Goal: Task Accomplishment & Management: Complete application form

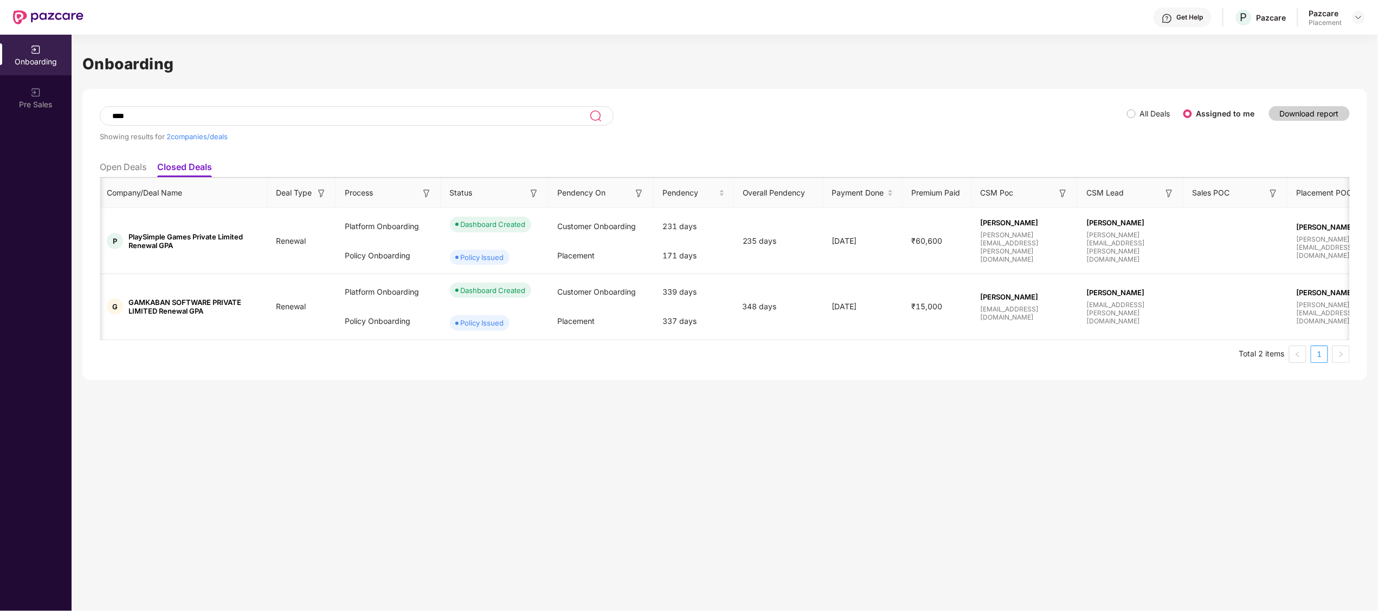
scroll to position [0, 1]
click at [126, 167] on li "Open Deals" at bounding box center [123, 170] width 47 height 16
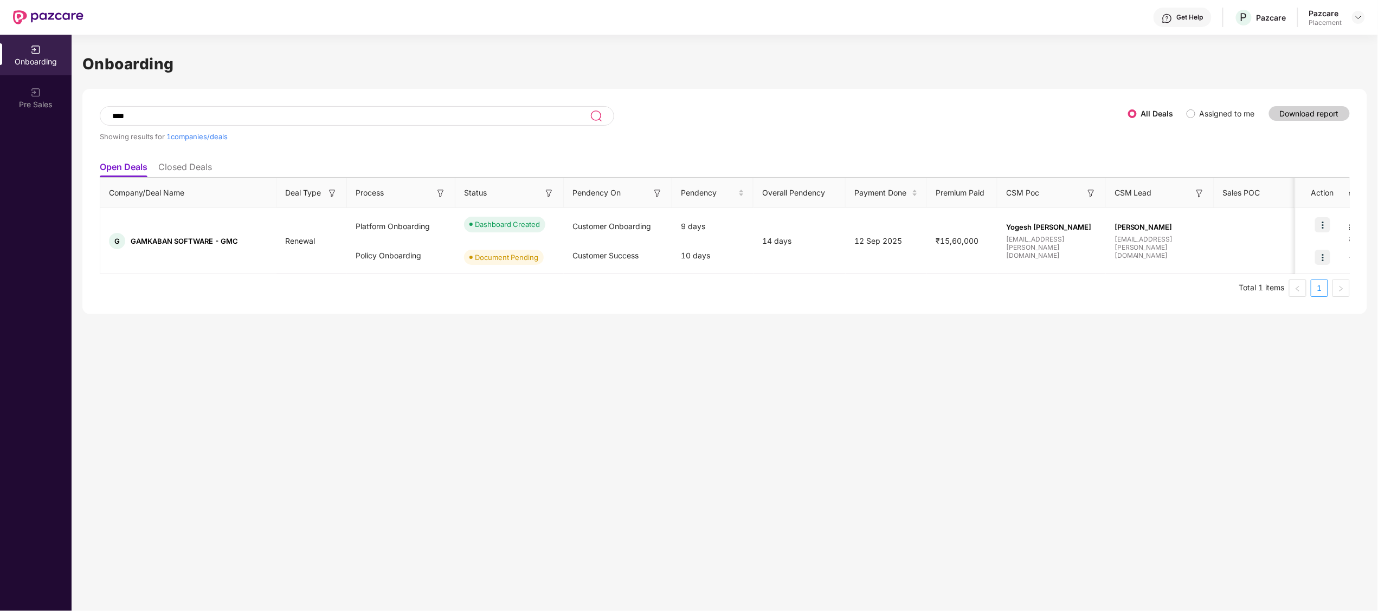
click at [683, 165] on ul "Open Deals Closed Deals" at bounding box center [725, 167] width 1250 height 22
drag, startPoint x: 149, startPoint y: 115, endPoint x: -4, endPoint y: 111, distance: 152.9
click at [0, 111] on html "Get Help P Pazcare Pazcare Placement Onboarding Pre Sales Onboarding **** Showi…" at bounding box center [689, 305] width 1378 height 611
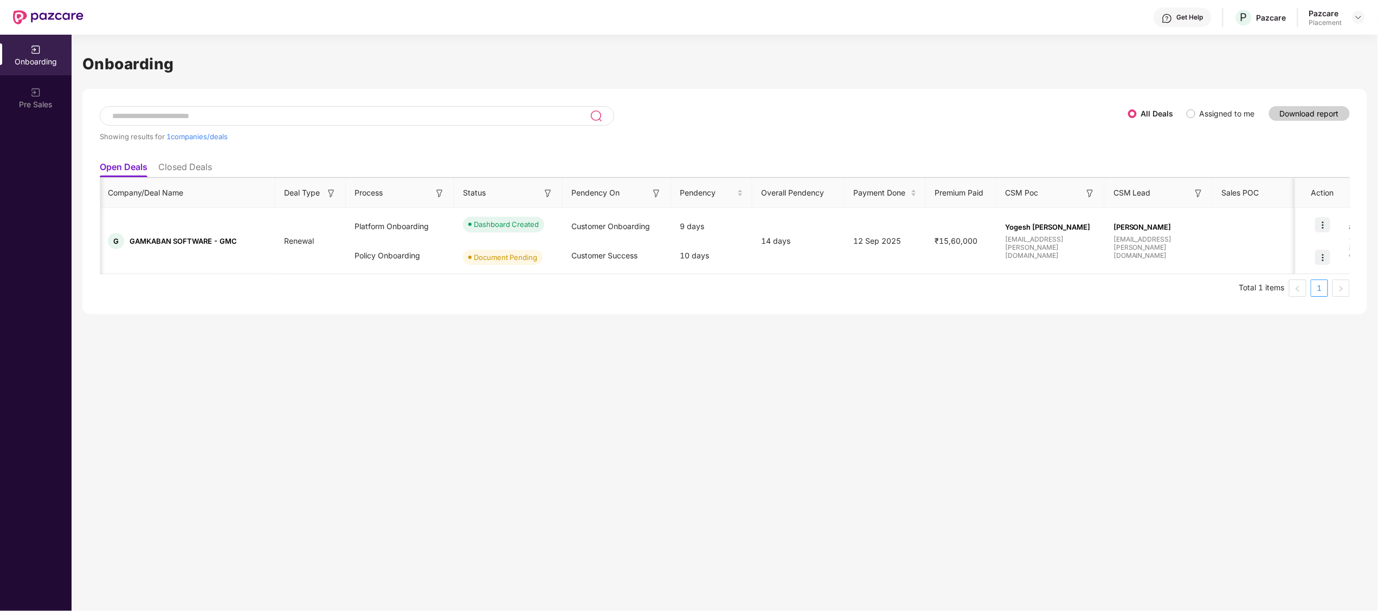
click at [189, 164] on li "Closed Deals" at bounding box center [185, 170] width 54 height 16
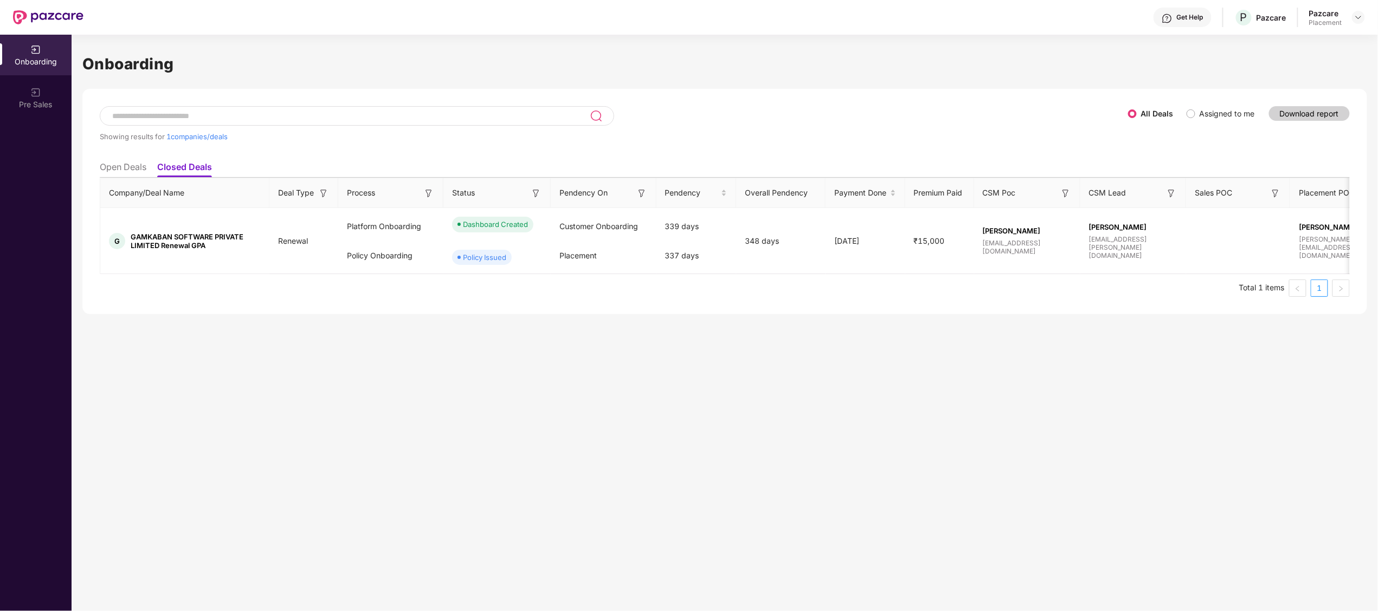
click at [111, 170] on li "Open Deals" at bounding box center [123, 170] width 47 height 16
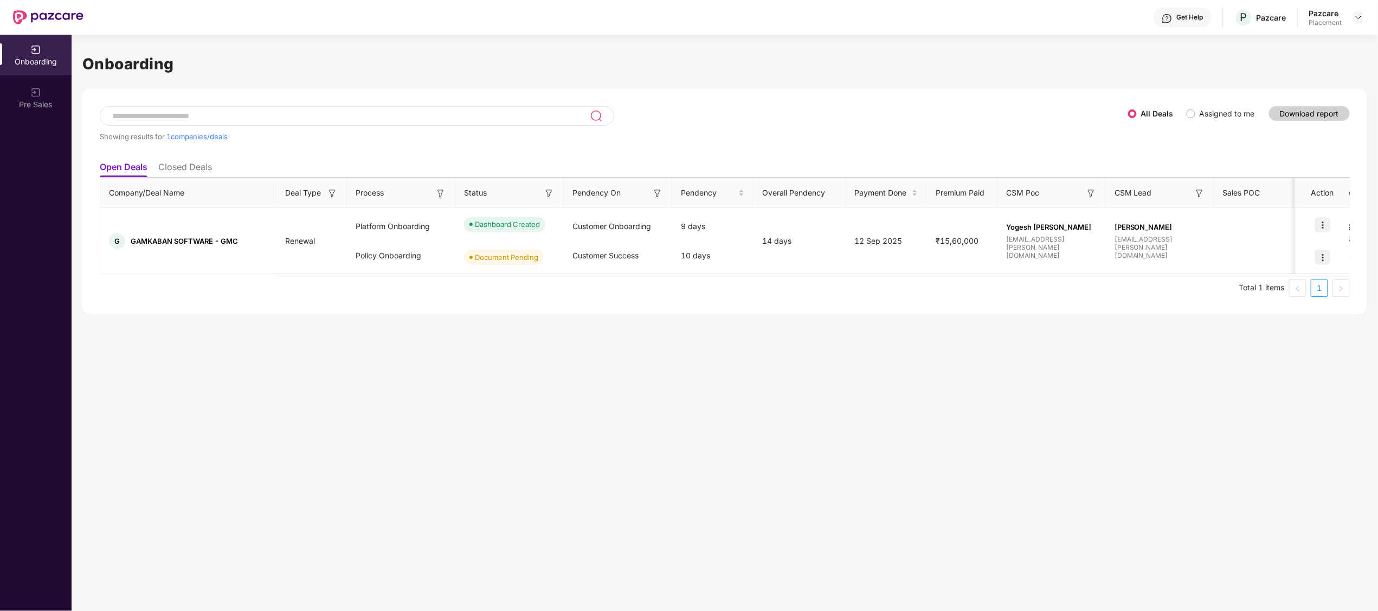
click at [593, 117] on img at bounding box center [596, 115] width 12 height 13
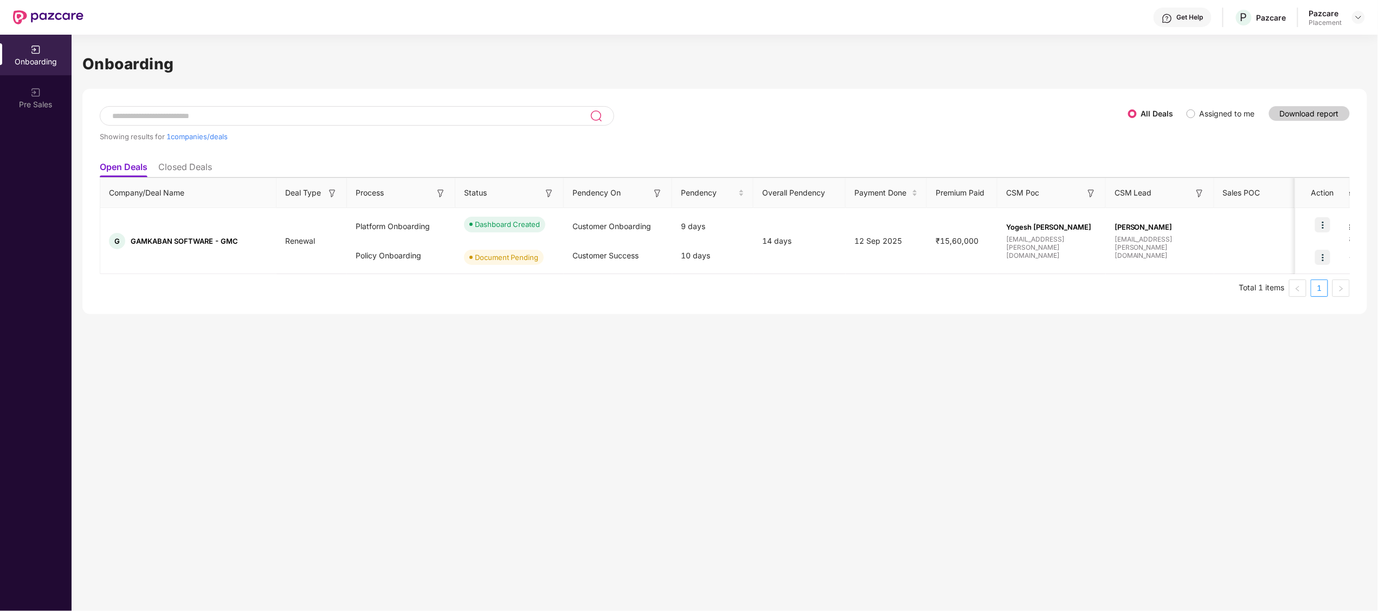
click at [593, 117] on img at bounding box center [596, 115] width 12 height 13
click at [248, 147] on div "Showing results for 1 companies/deals" at bounding box center [614, 131] width 1028 height 50
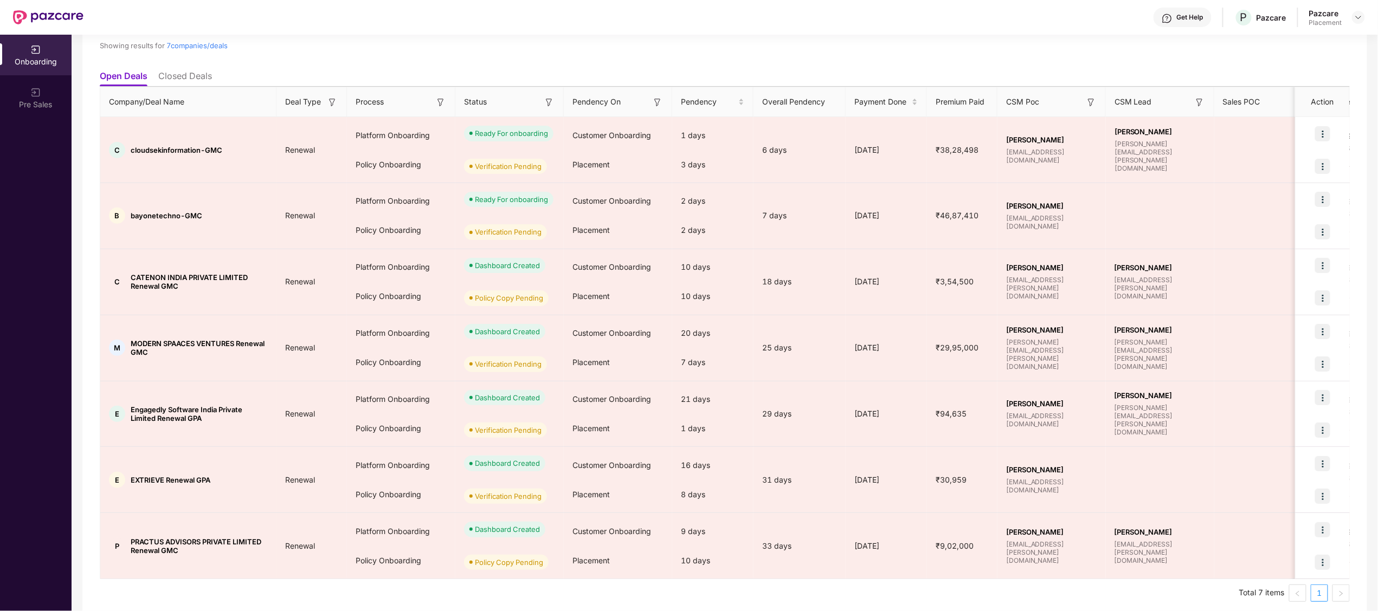
scroll to position [100, 0]
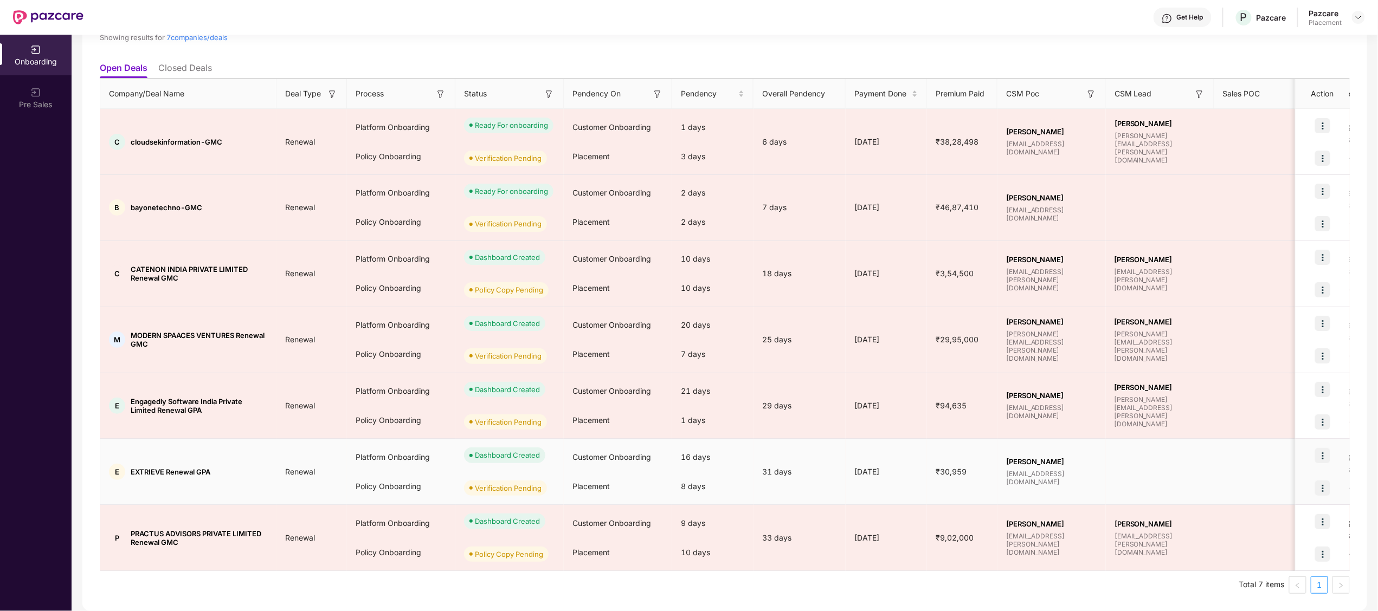
click at [155, 473] on span "EXTRIEVE Renewal GPA" at bounding box center [171, 472] width 80 height 9
copy span "EXTRIEVE"
click at [1325, 486] on img at bounding box center [1322, 488] width 15 height 15
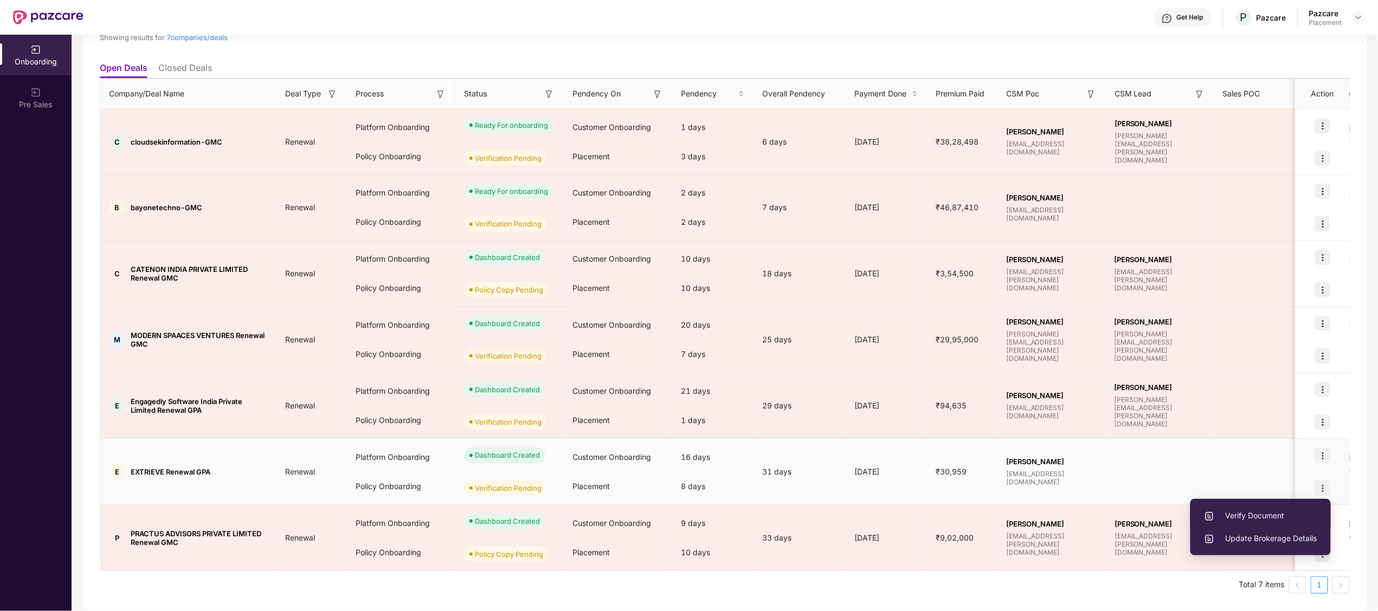
click at [1215, 515] on span "Verify Document" at bounding box center [1260, 516] width 113 height 12
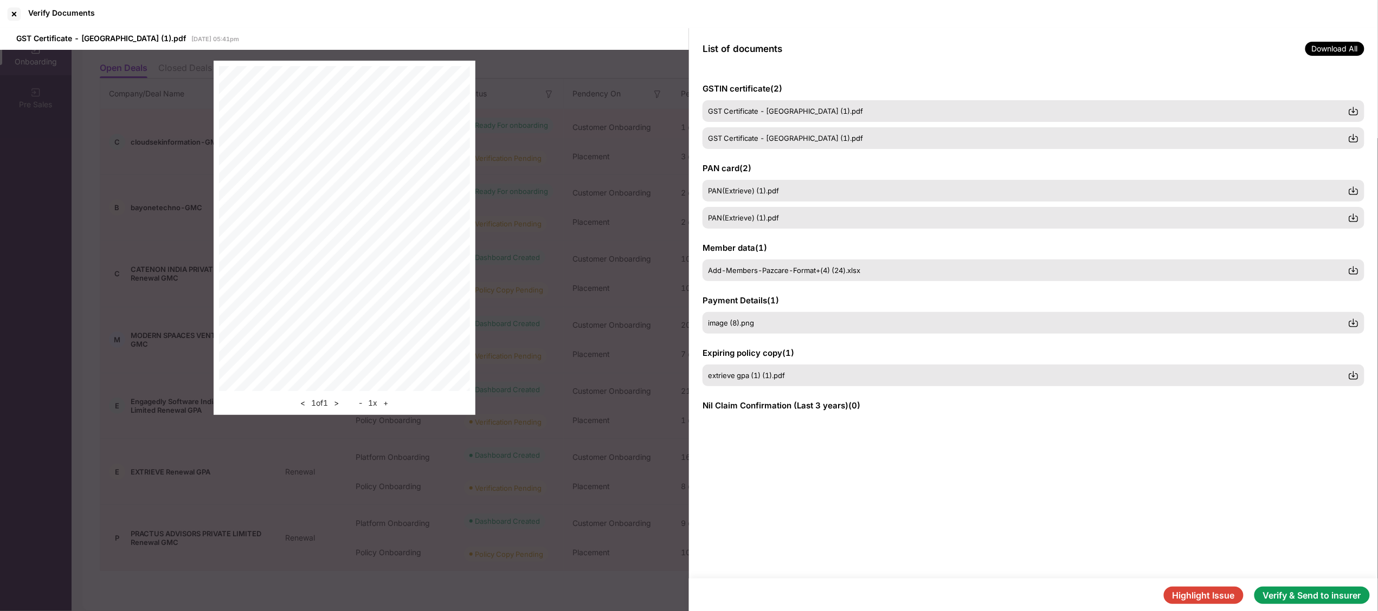
click at [1298, 595] on button "Verify & Send to insurer" at bounding box center [1311, 595] width 115 height 17
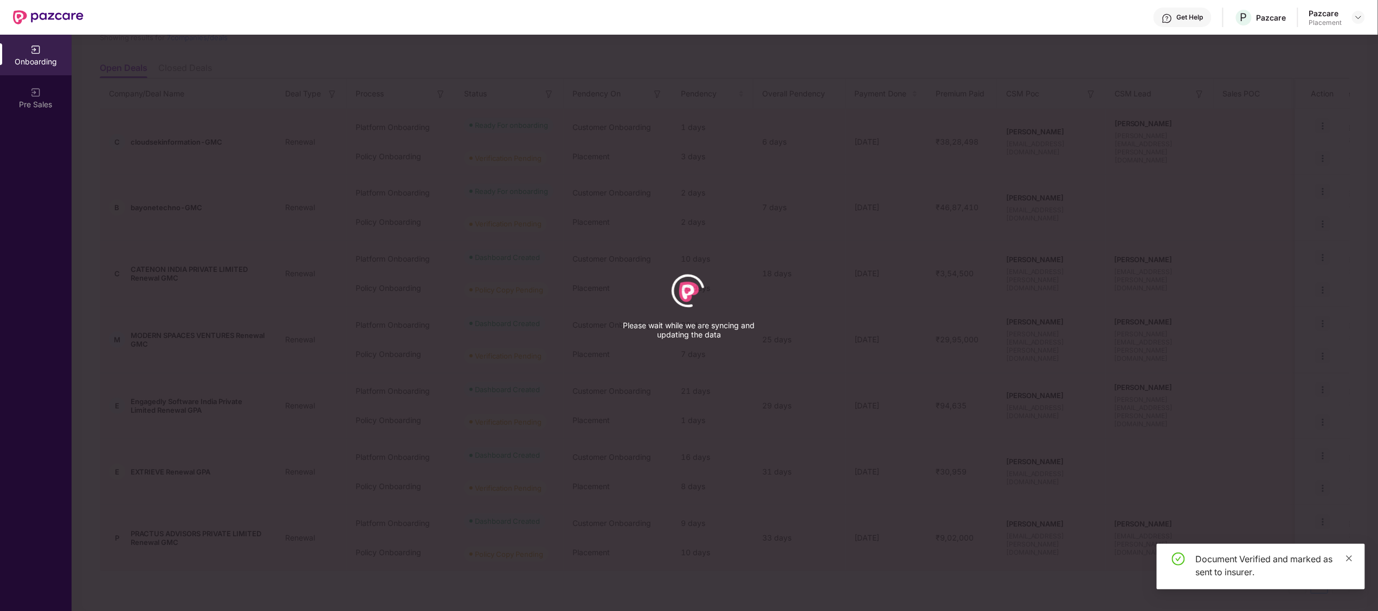
click at [1351, 558] on icon "close" at bounding box center [1349, 559] width 8 height 8
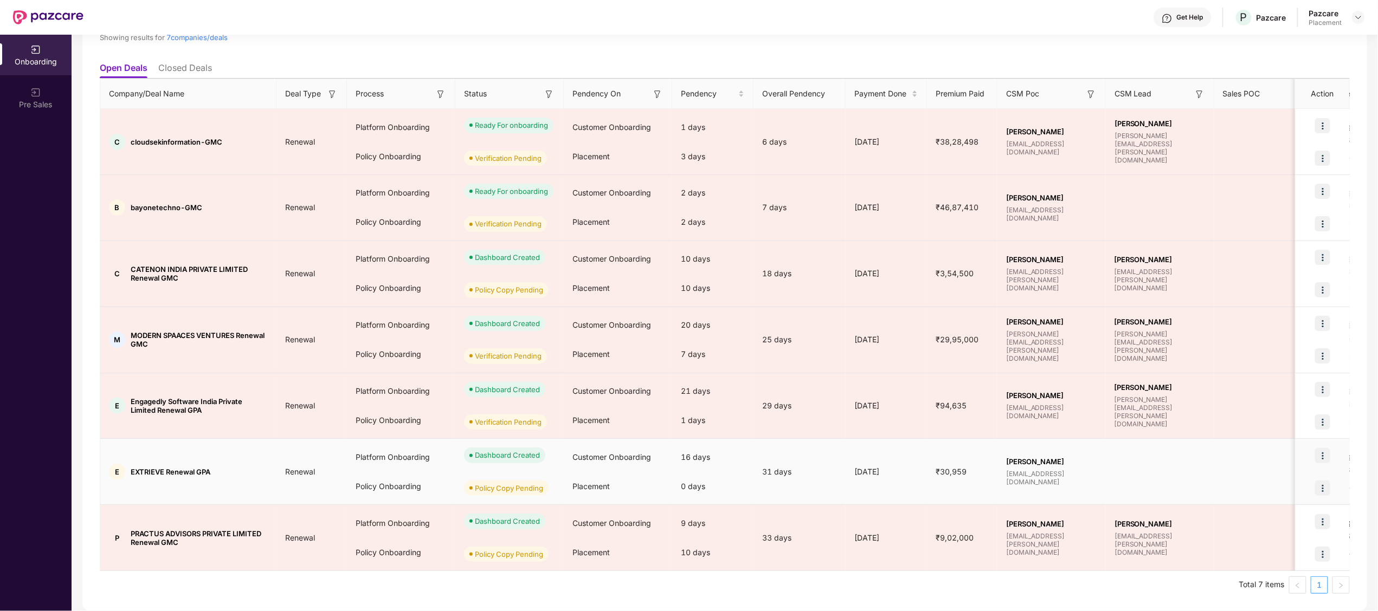
click at [1319, 491] on img at bounding box center [1322, 488] width 15 height 15
click at [1257, 516] on span "Upload Policy Copy" at bounding box center [1271, 516] width 92 height 12
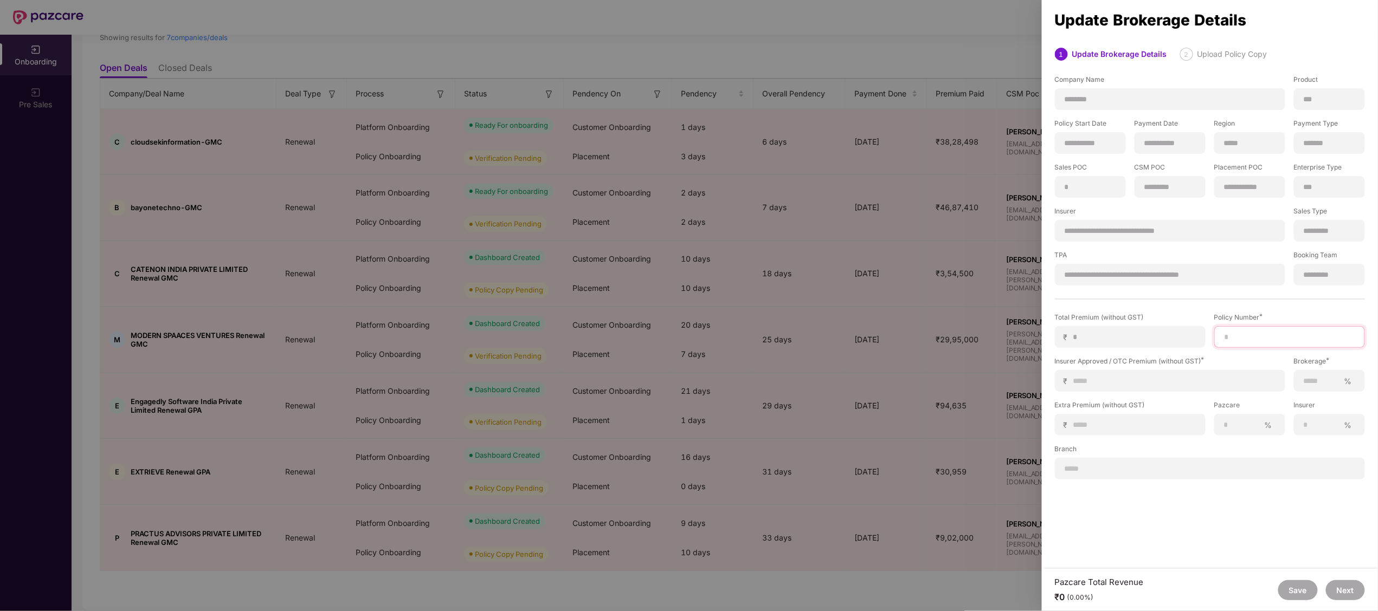
paste input "**********"
click at [1247, 343] on input at bounding box center [1289, 337] width 132 height 11
type input "**********"
click at [1094, 382] on input at bounding box center [1174, 381] width 203 height 11
type input "*"
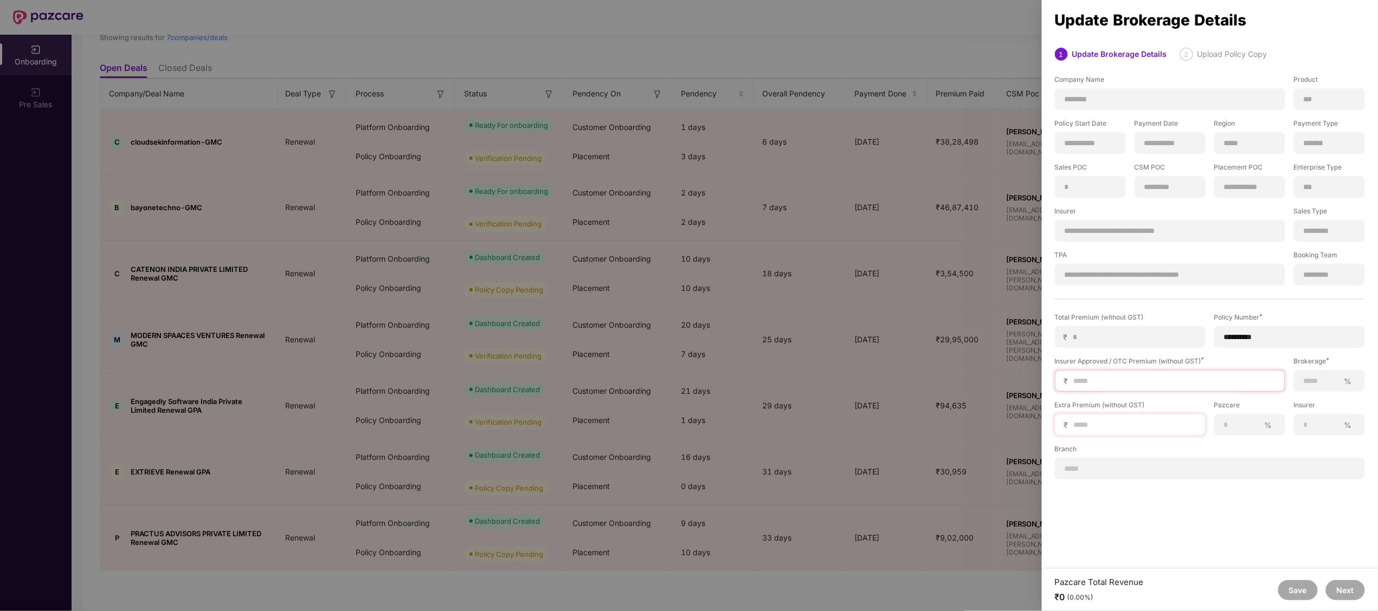
type input "*"
type input "**"
type input "***"
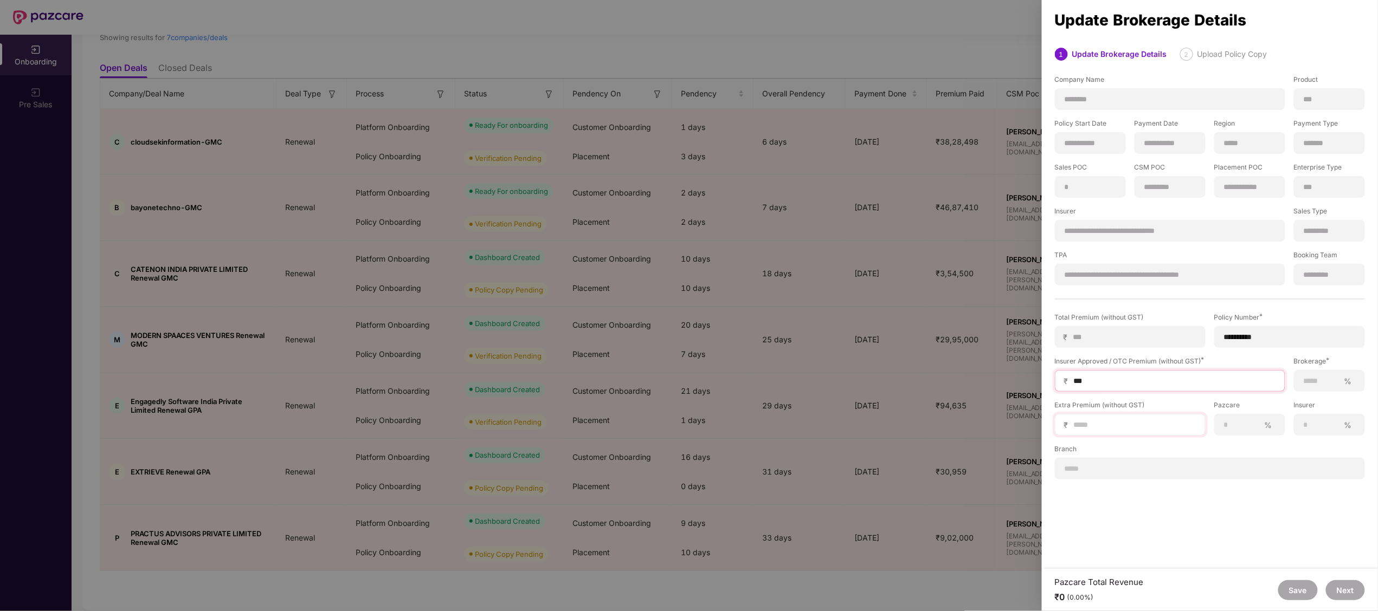
type input "****"
type input "*****"
click at [1310, 384] on input at bounding box center [1321, 381] width 36 height 11
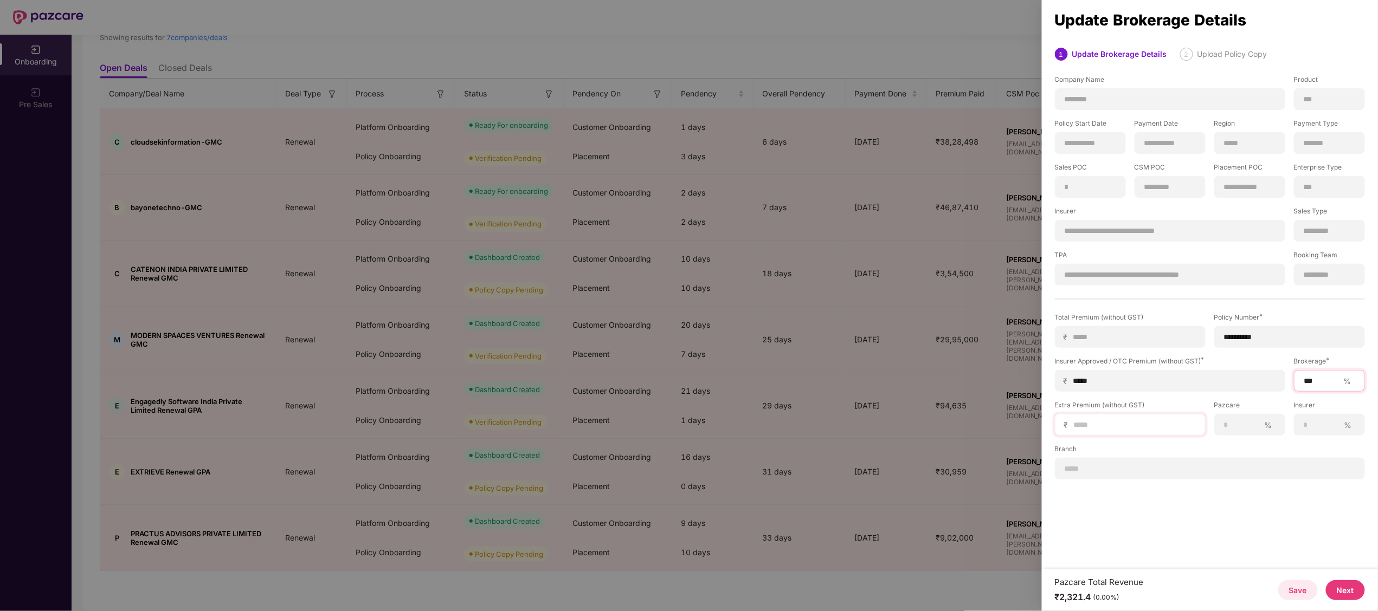
type input "***"
click at [1130, 426] on input at bounding box center [1135, 425] width 124 height 11
type input "*"
click at [1121, 468] on input at bounding box center [1210, 468] width 292 height 11
type input "*"
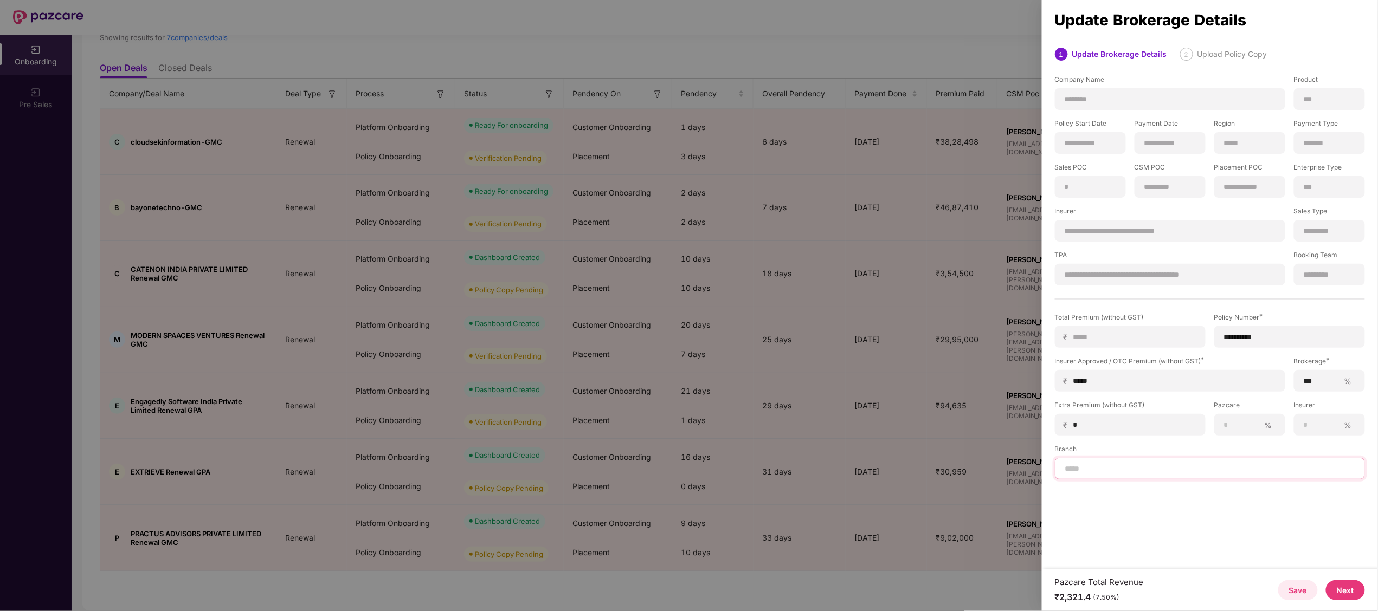
type input "*"
type input "*********"
click at [1351, 586] on button "Next" at bounding box center [1345, 591] width 39 height 20
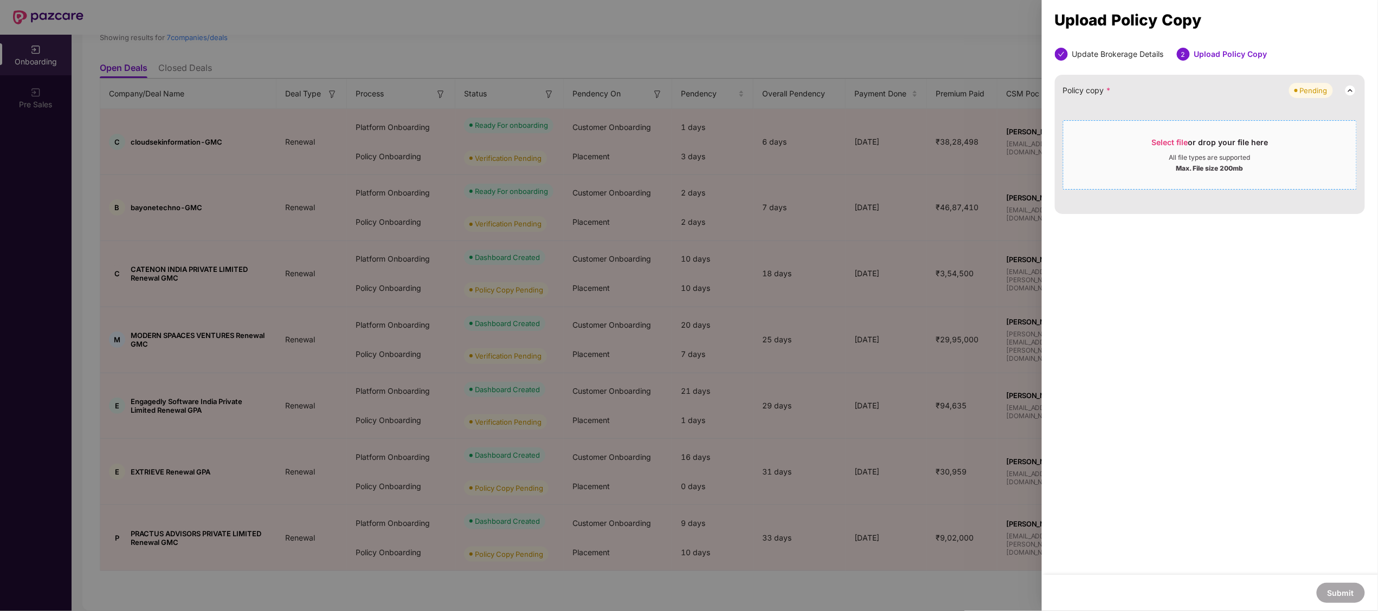
click at [1171, 154] on div "All file types are supported" at bounding box center [1209, 157] width 81 height 9
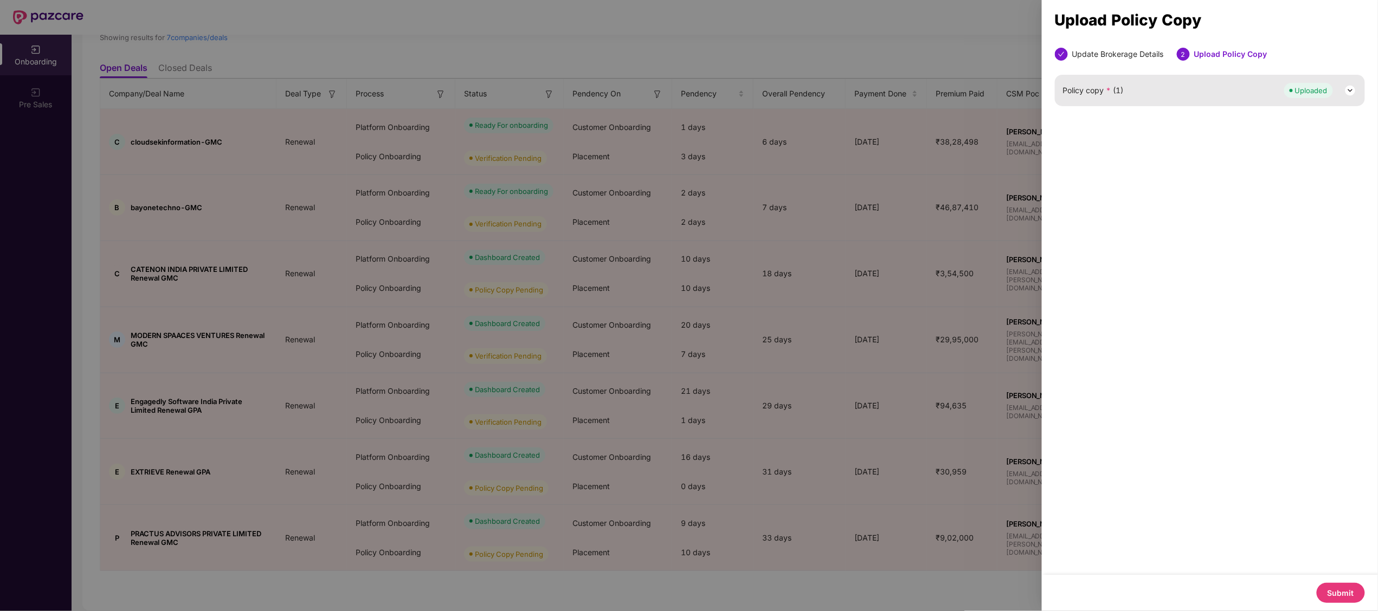
click at [1351, 592] on button "Submit" at bounding box center [1341, 593] width 48 height 20
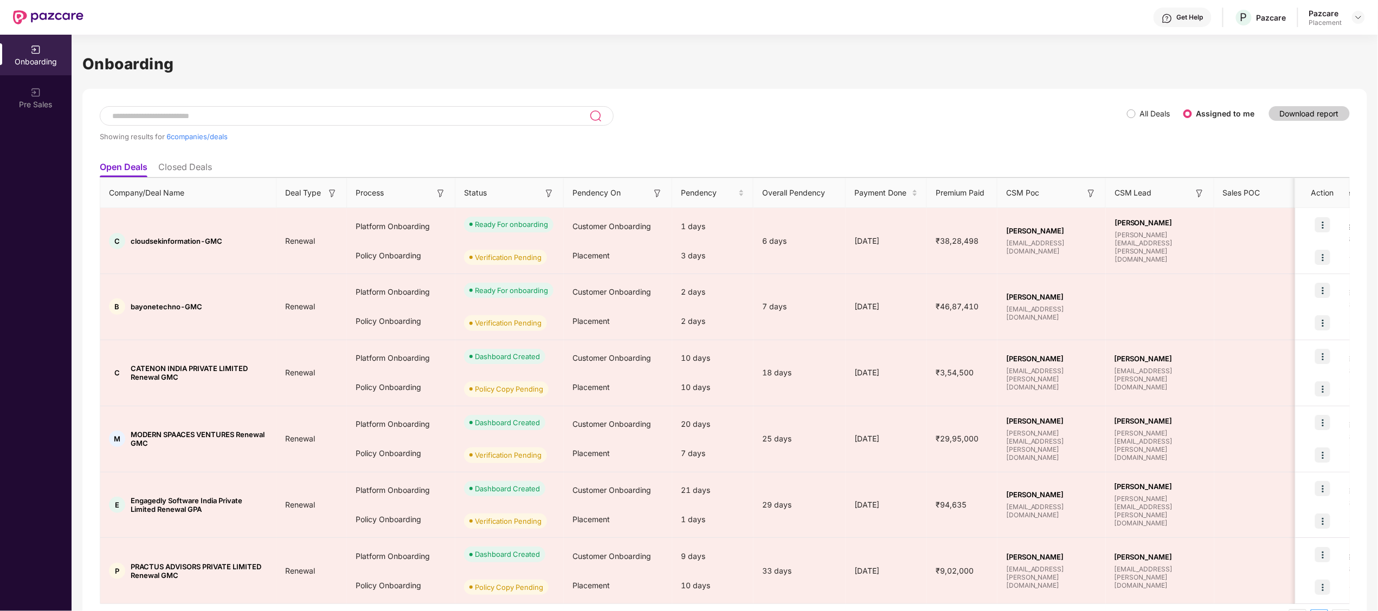
scroll to position [34, 0]
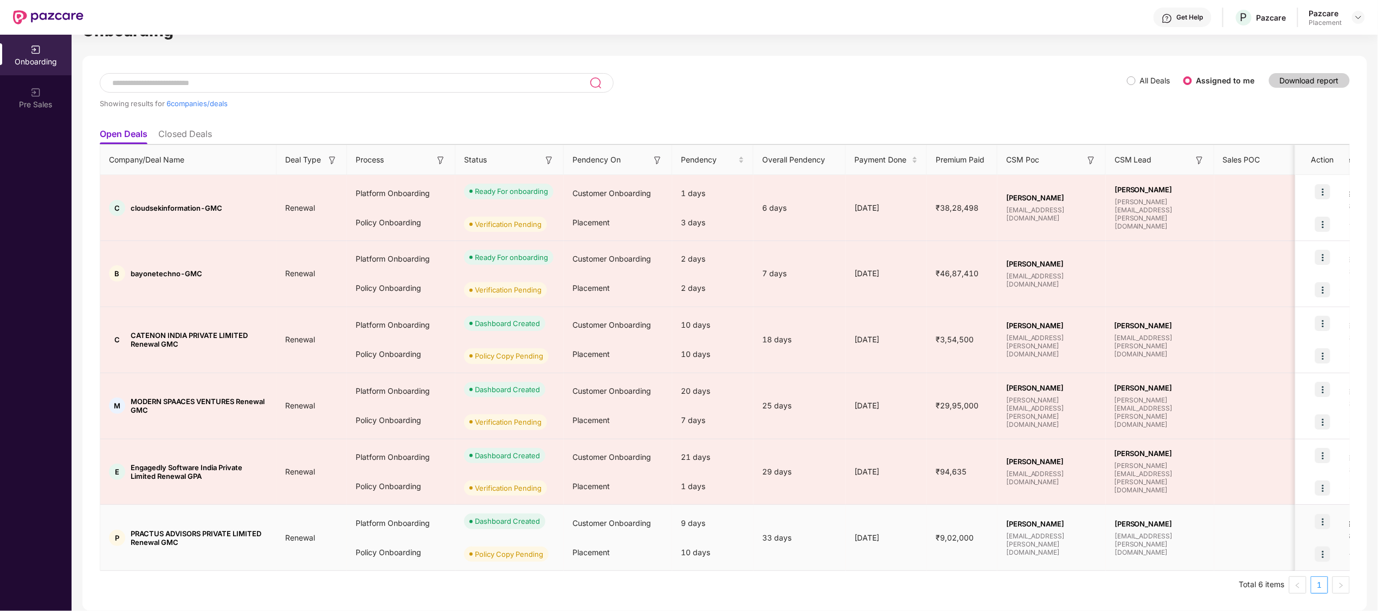
click at [141, 530] on span "PRACTUS ADVISORS PRIVATE LIMITED Renewal GMC" at bounding box center [199, 538] width 137 height 17
copy span "PRACTUS"
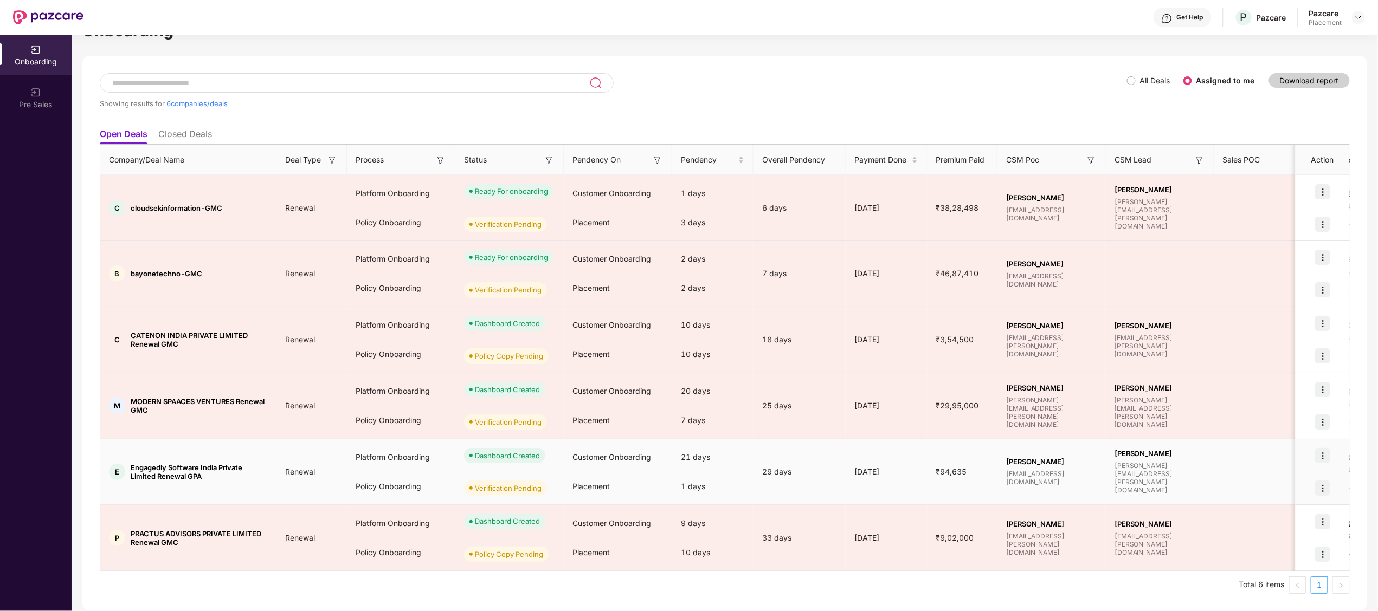
click at [154, 465] on span "Engagedly Software India Private Limited Renewal GPA" at bounding box center [199, 471] width 137 height 17
copy span "Engagedly"
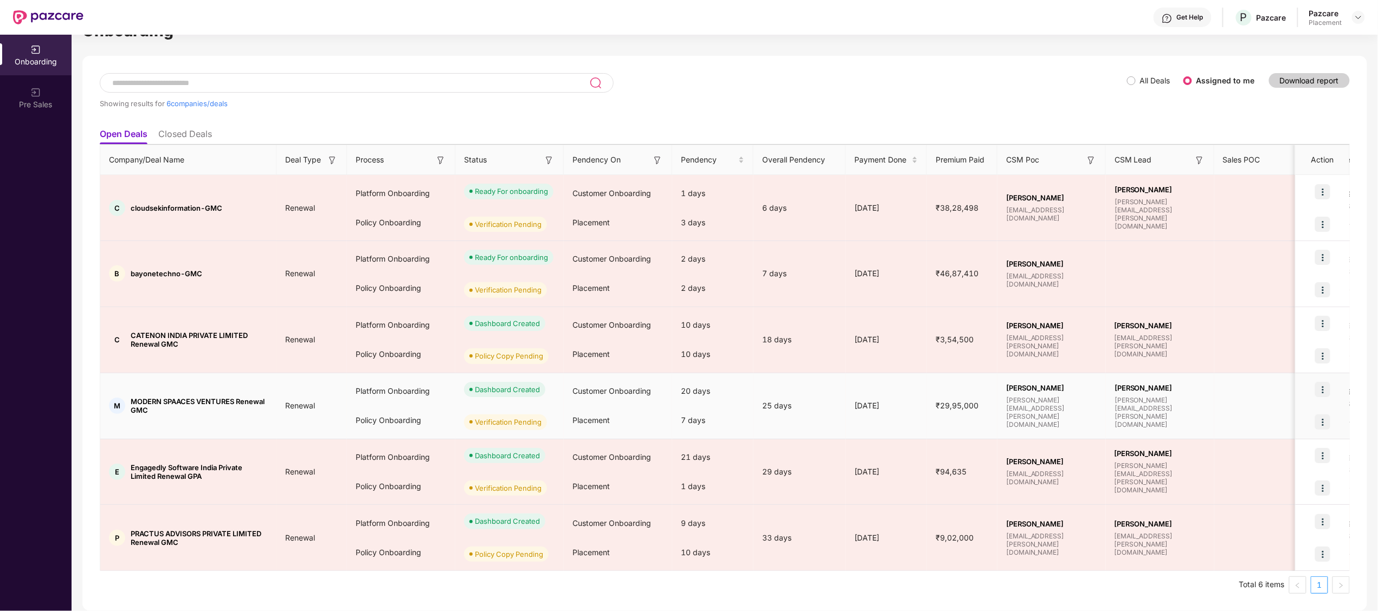
click at [148, 396] on td "M MODERN SPAACES VENTURES Renewal GMC" at bounding box center [188, 406] width 176 height 66
drag, startPoint x: 148, startPoint y: 396, endPoint x: 170, endPoint y: 423, distance: 35.0
click at [170, 423] on td "M MODERN SPAACES VENTURES Renewal GMC" at bounding box center [188, 406] width 176 height 66
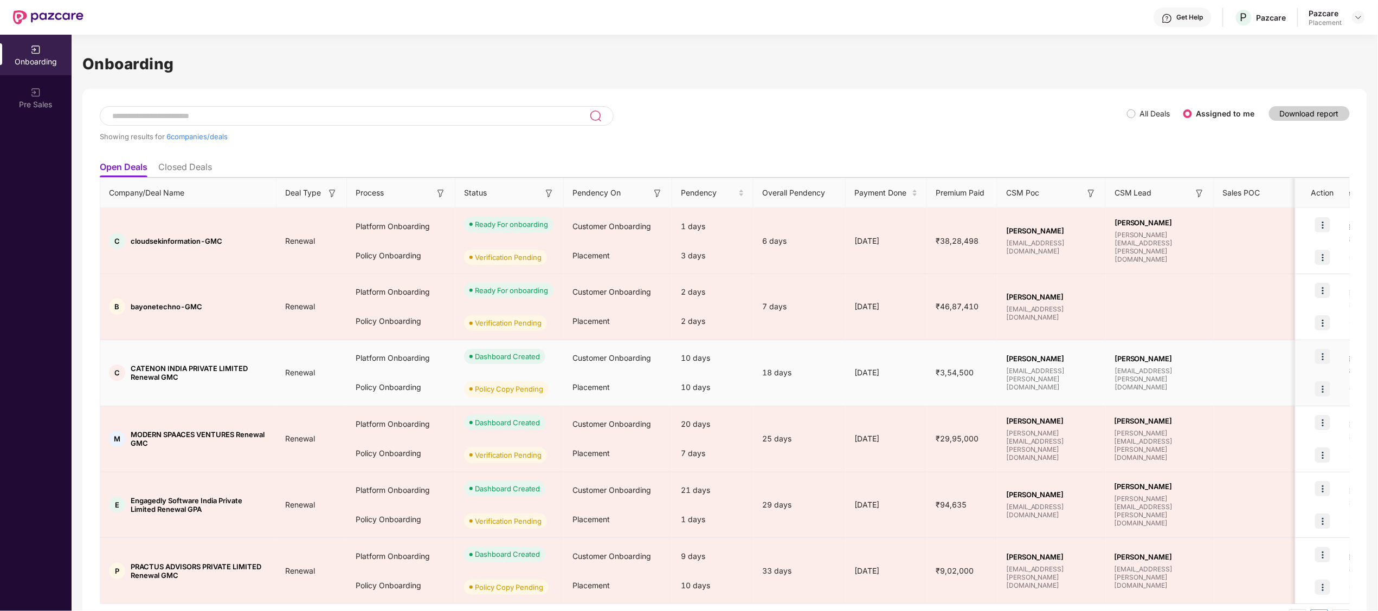
click at [147, 366] on span "CATENON INDIA PRIVATE LIMITED Renewal GMC" at bounding box center [199, 372] width 137 height 17
copy span "CATENON"
